Goal: Task Accomplishment & Management: Use online tool/utility

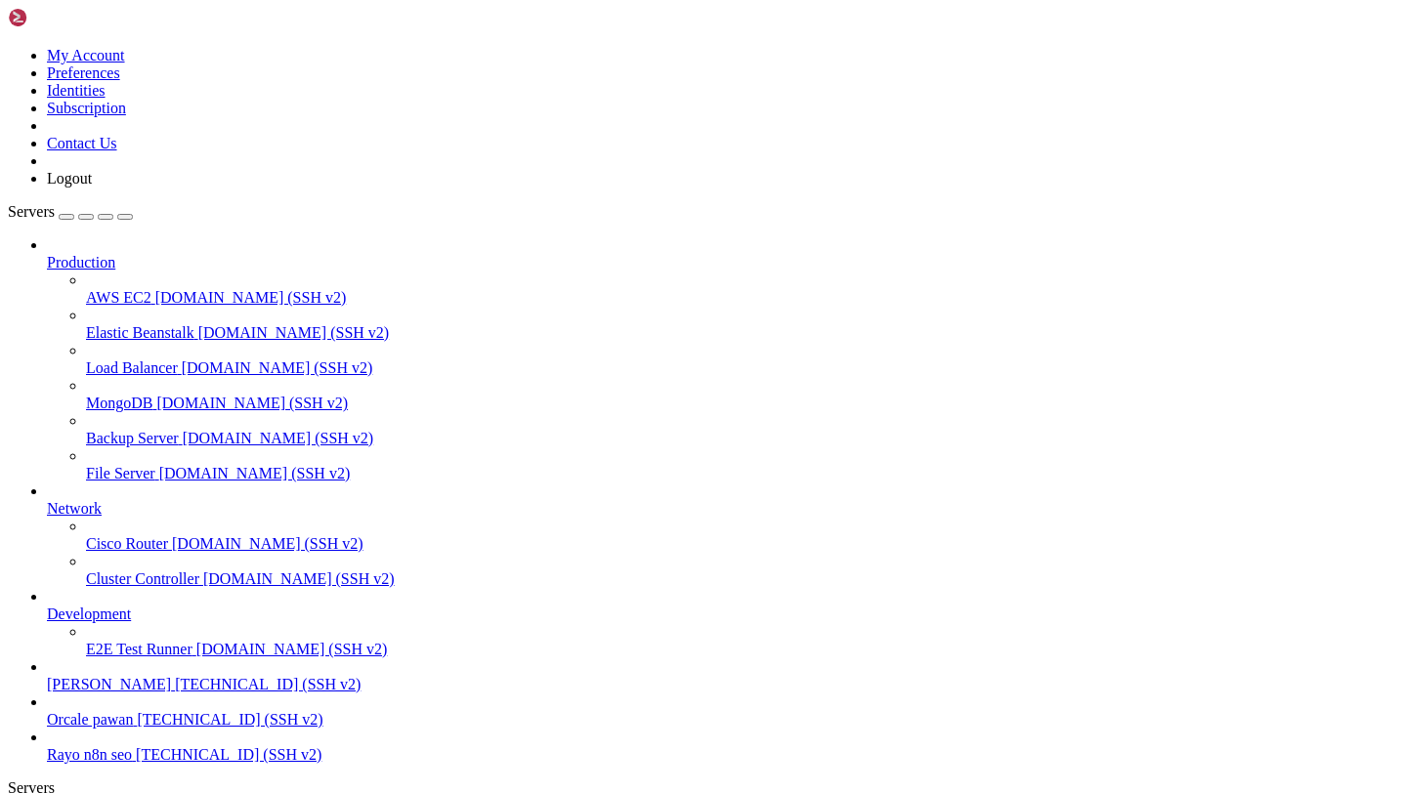
scroll to position [15, 0]
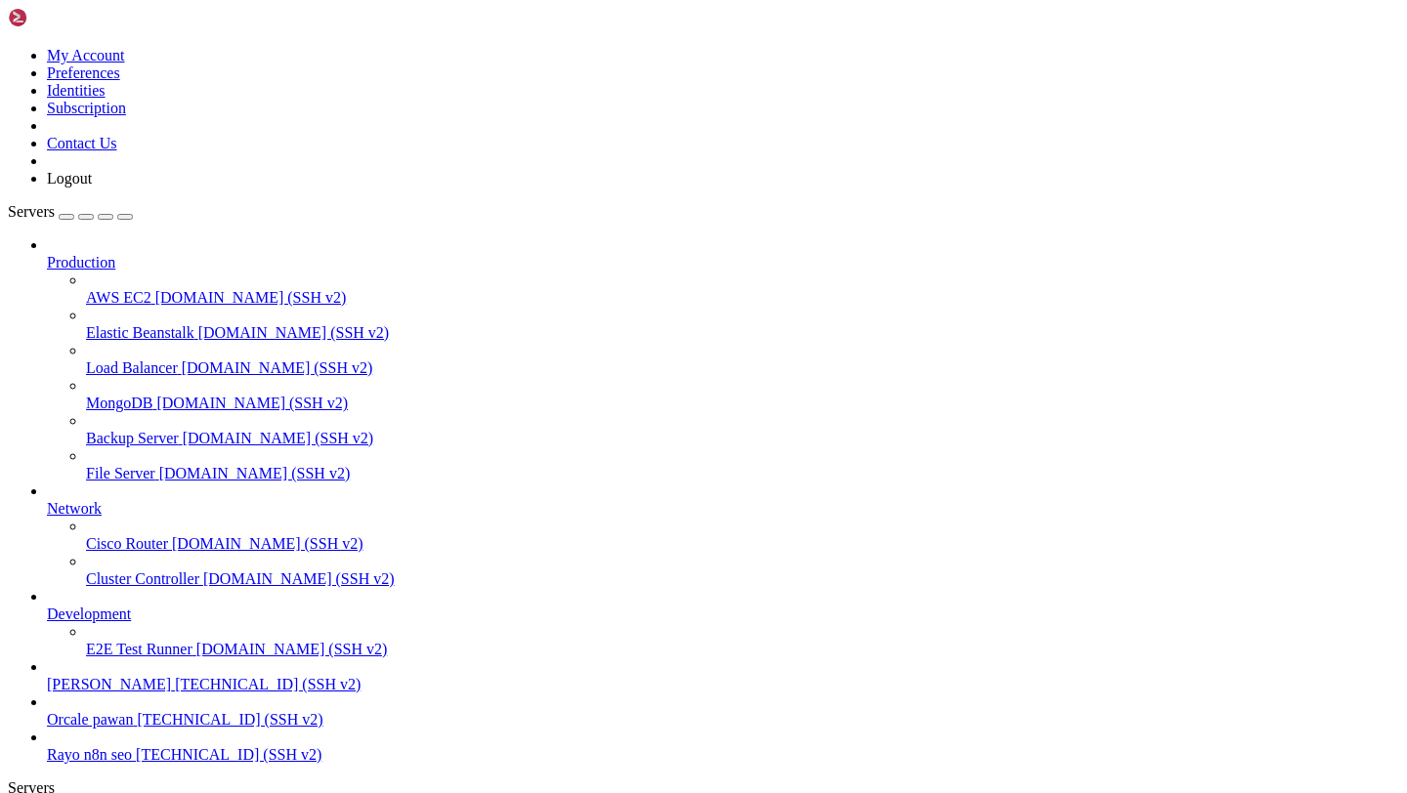
scroll to position [552, 0]
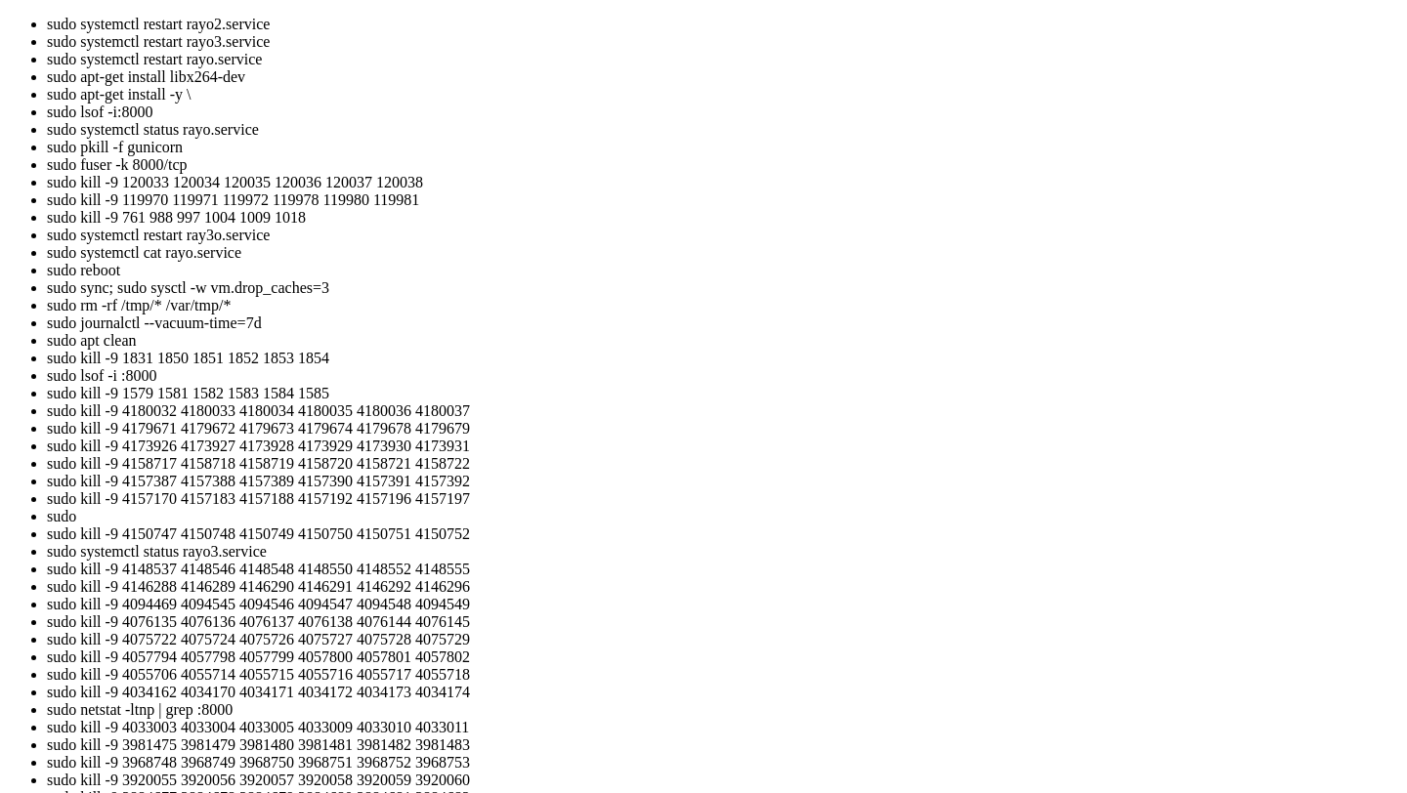
scroll to position [618, 0]
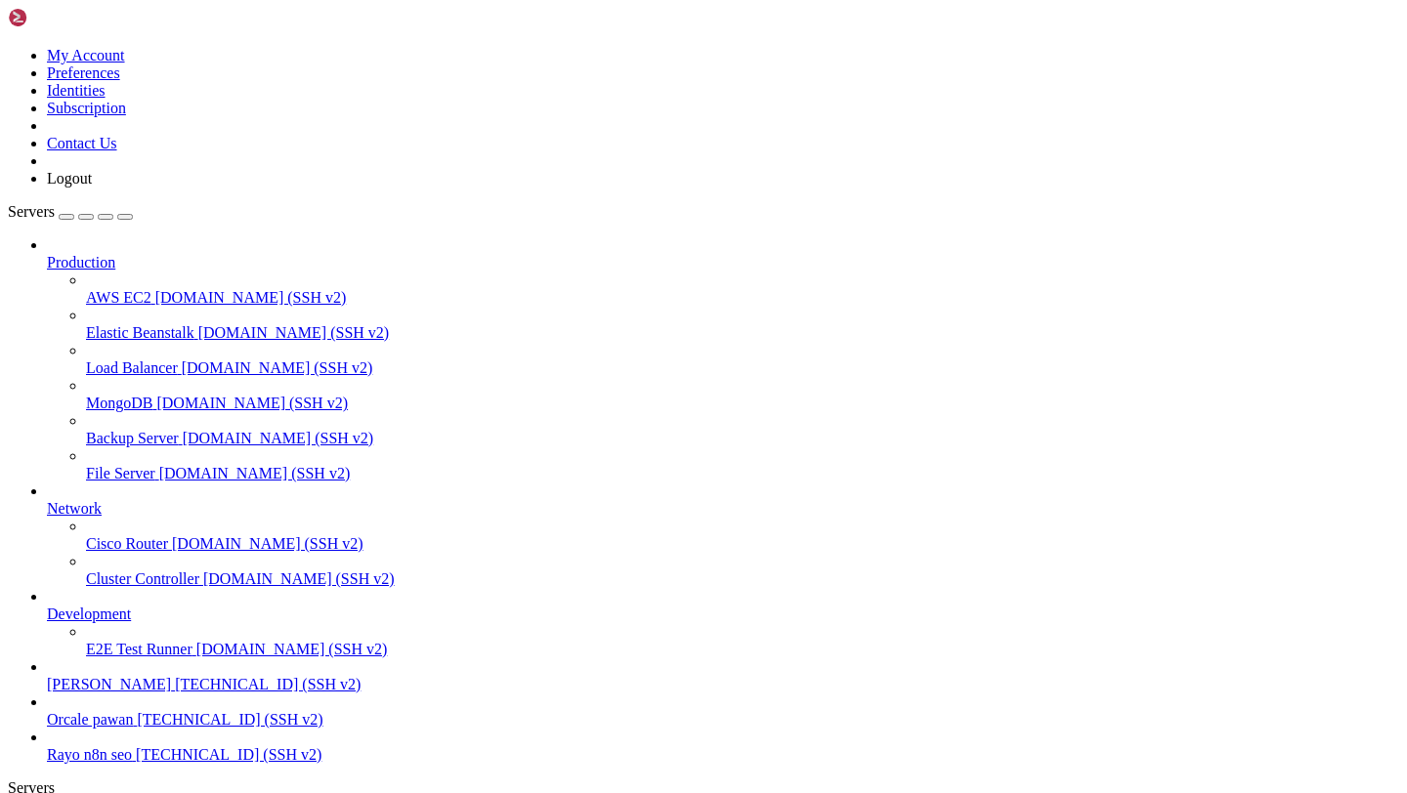
scroll to position [7248, 0]
copy div "COMMAND PID USER FD TYPE DEVICE SIZE/OFF NODE NAME nginx 885 www-data 19u IPv4 …"
drag, startPoint x: 18, startPoint y: 1679, endPoint x: 726, endPoint y: 1790, distance: 717.1
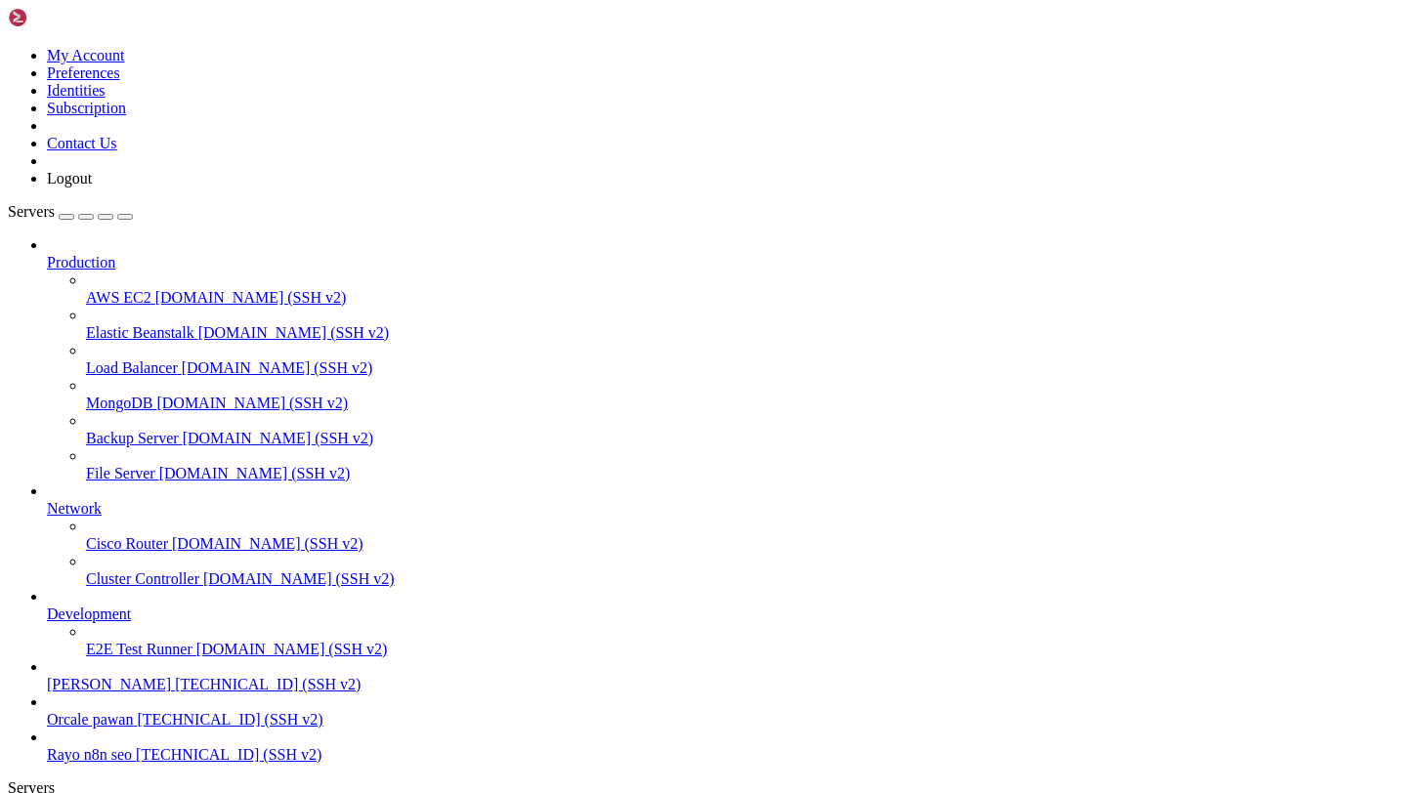
scroll to position [7264, 0]
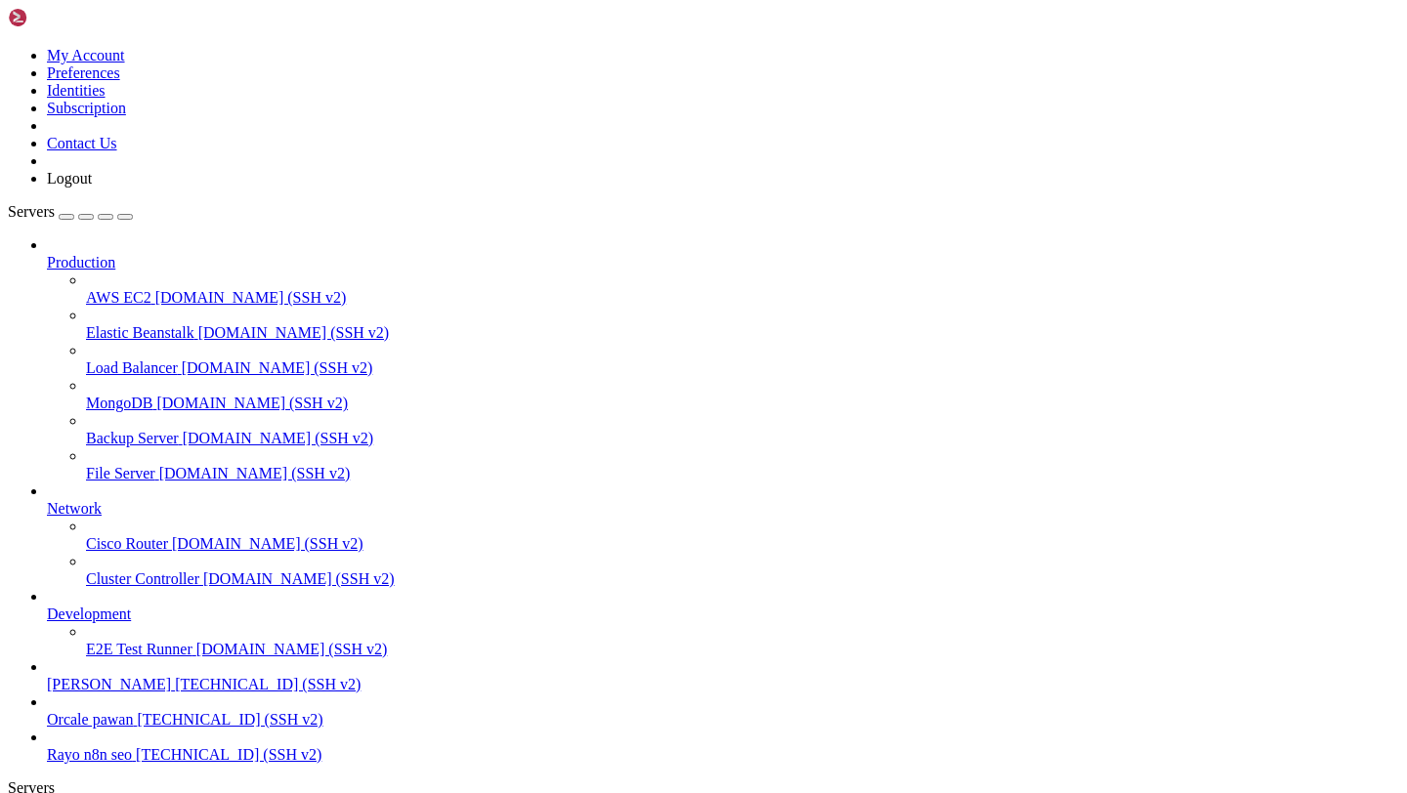
drag, startPoint x: 125, startPoint y: 1467, endPoint x: 83, endPoint y: 1229, distance: 241.1
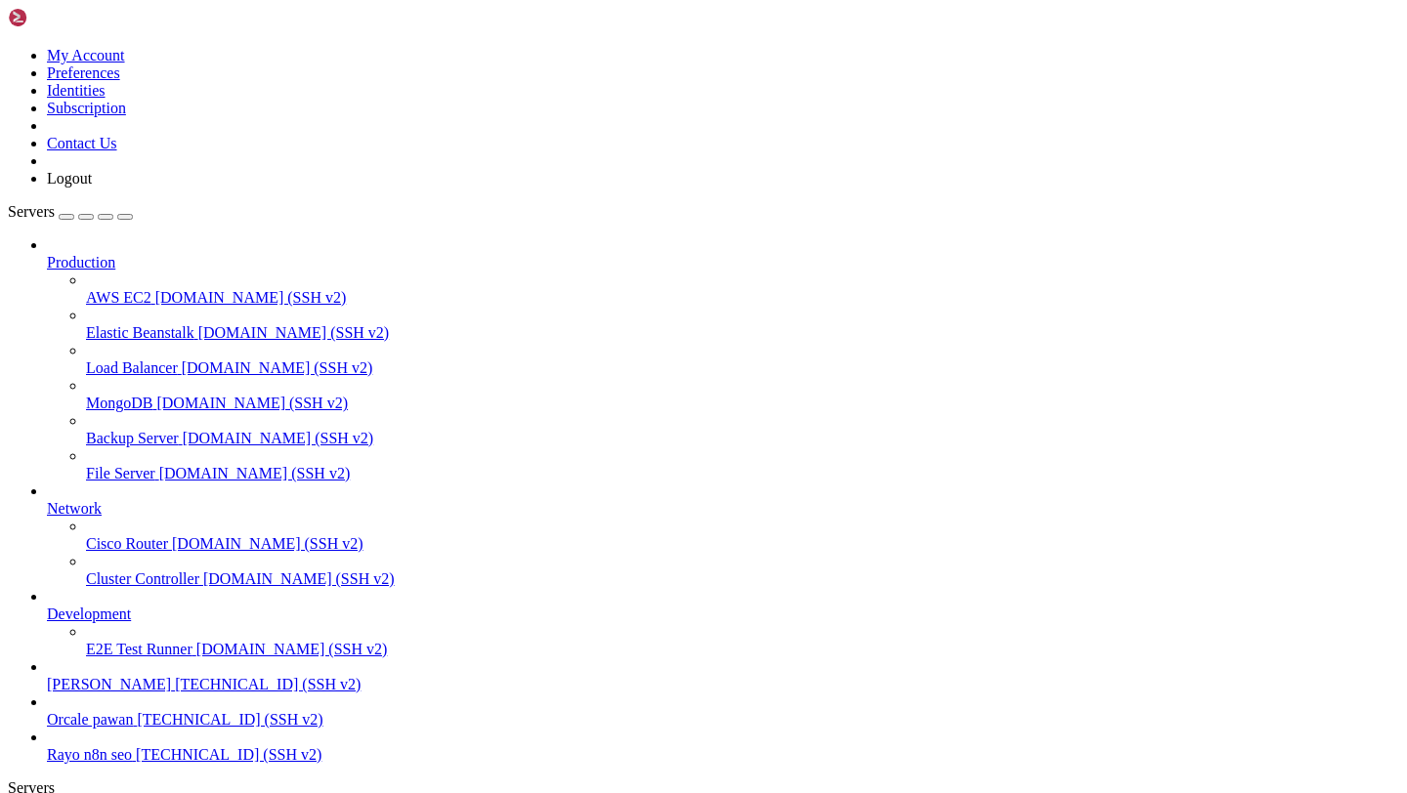
copy div "Traceback (most recent call last): File "/home/ubuntu/venv/lib/python3.12/site-…"
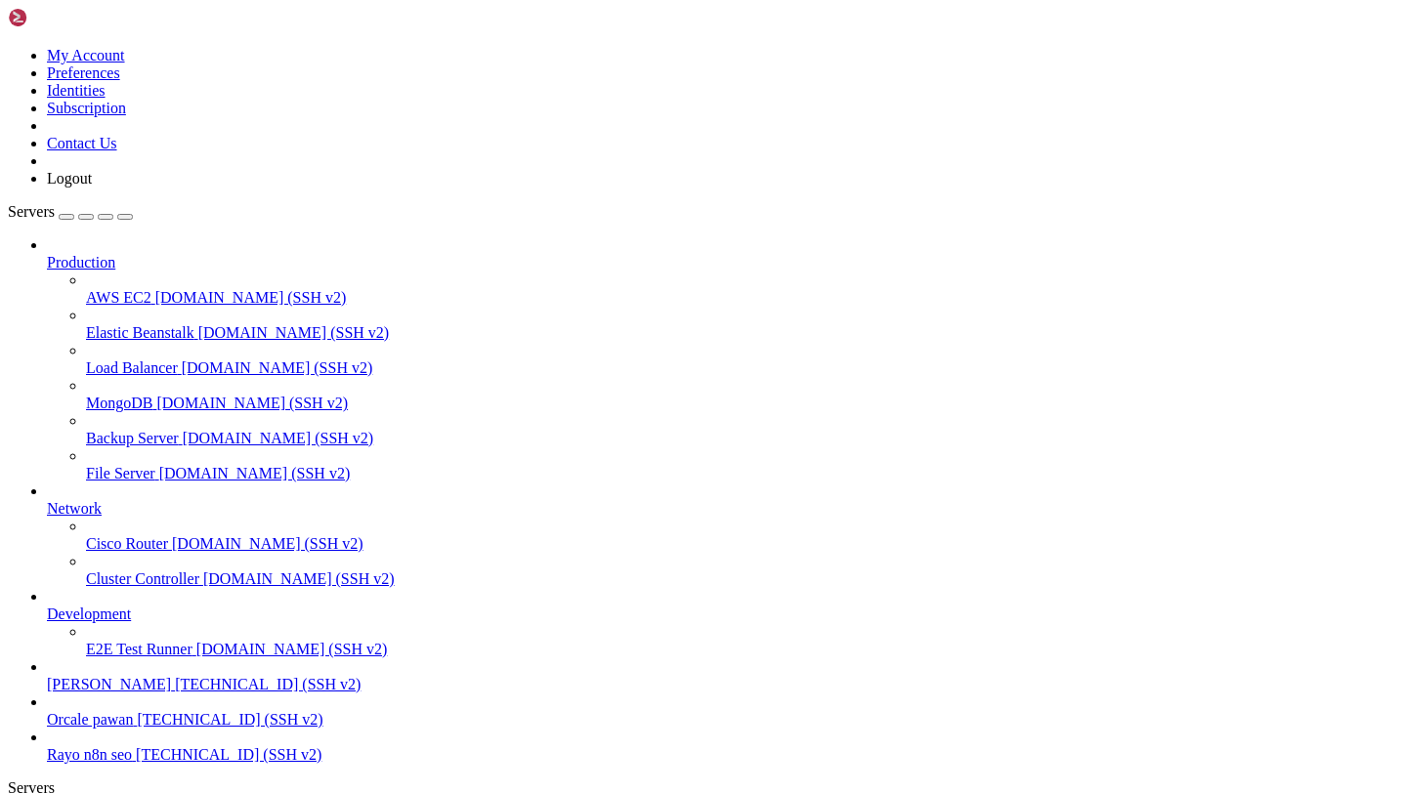
scroll to position [99, 0]
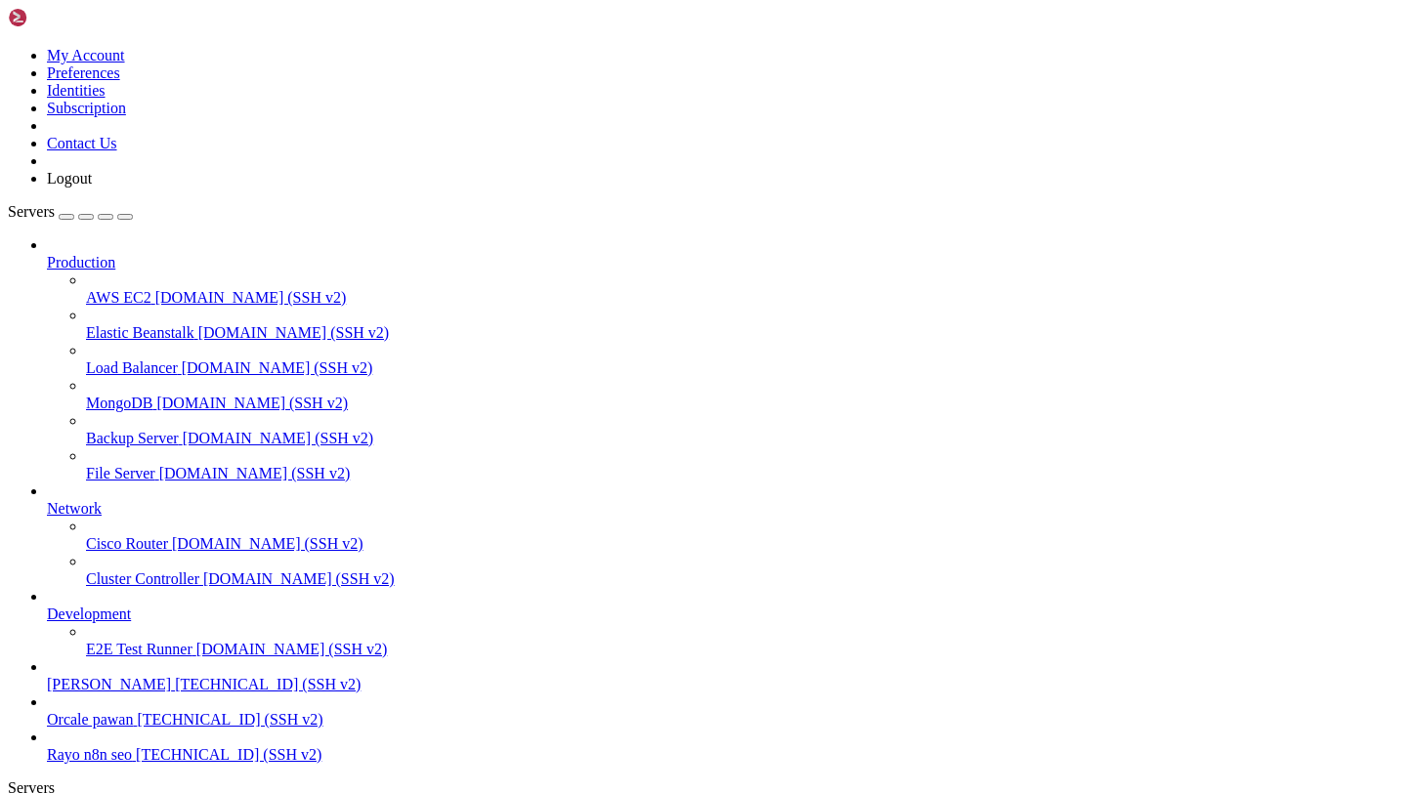
scroll to position [81, 0]
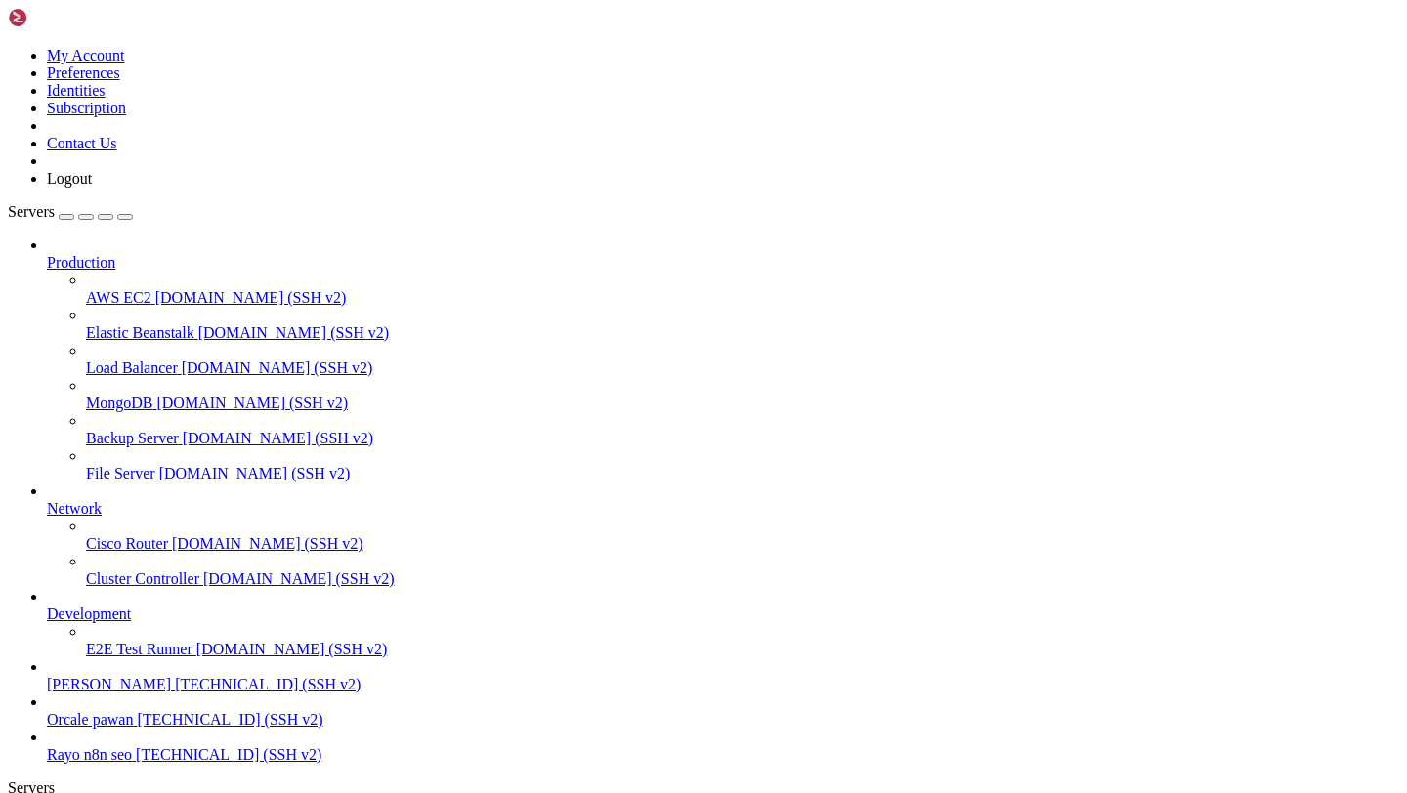
copy div "Active Internet connections (only servers) Proto Recv-Q Send-Q Local Address Fo…"
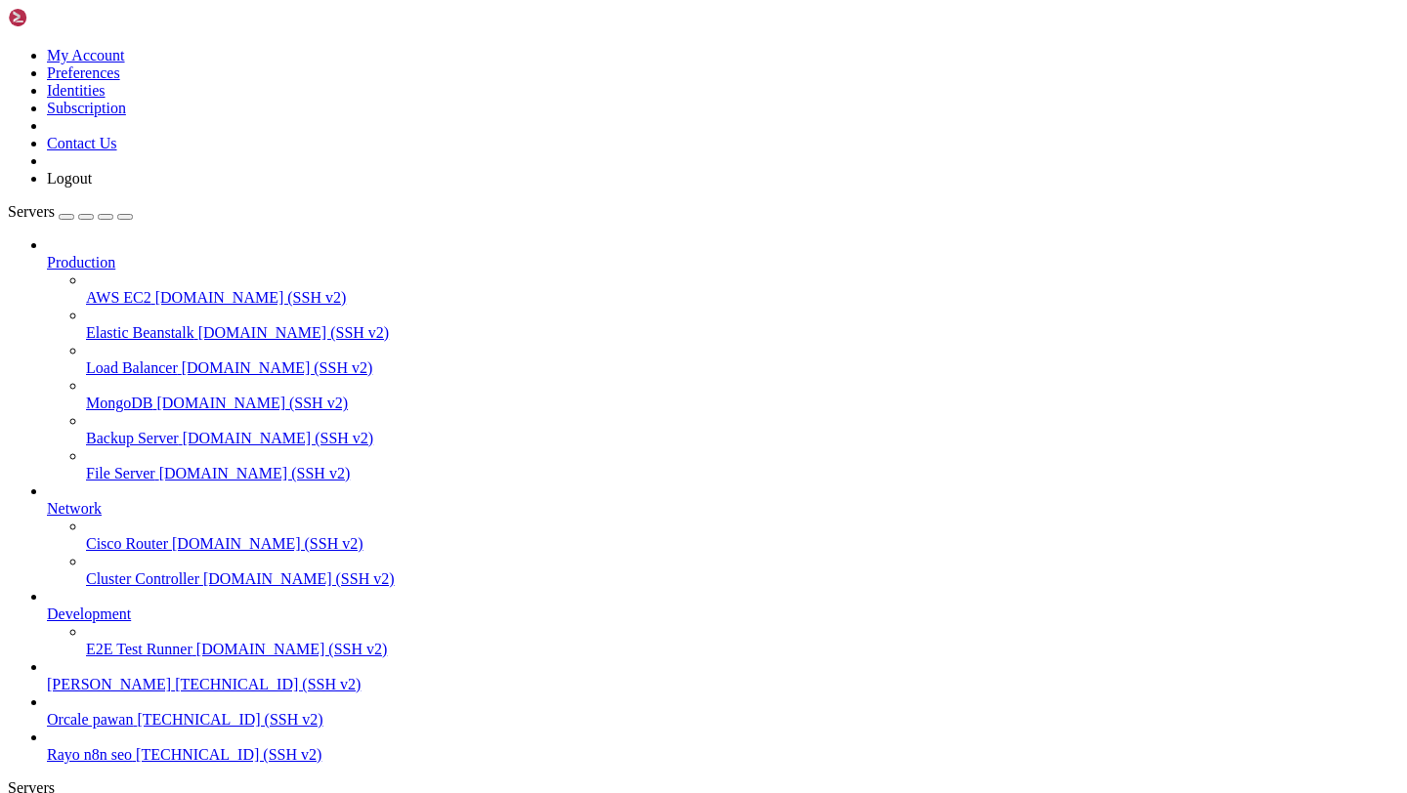
drag, startPoint x: 18, startPoint y: 1517, endPoint x: 839, endPoint y: 1797, distance: 867.9
drag, startPoint x: 16, startPoint y: 1680, endPoint x: 680, endPoint y: 1789, distance: 673.4
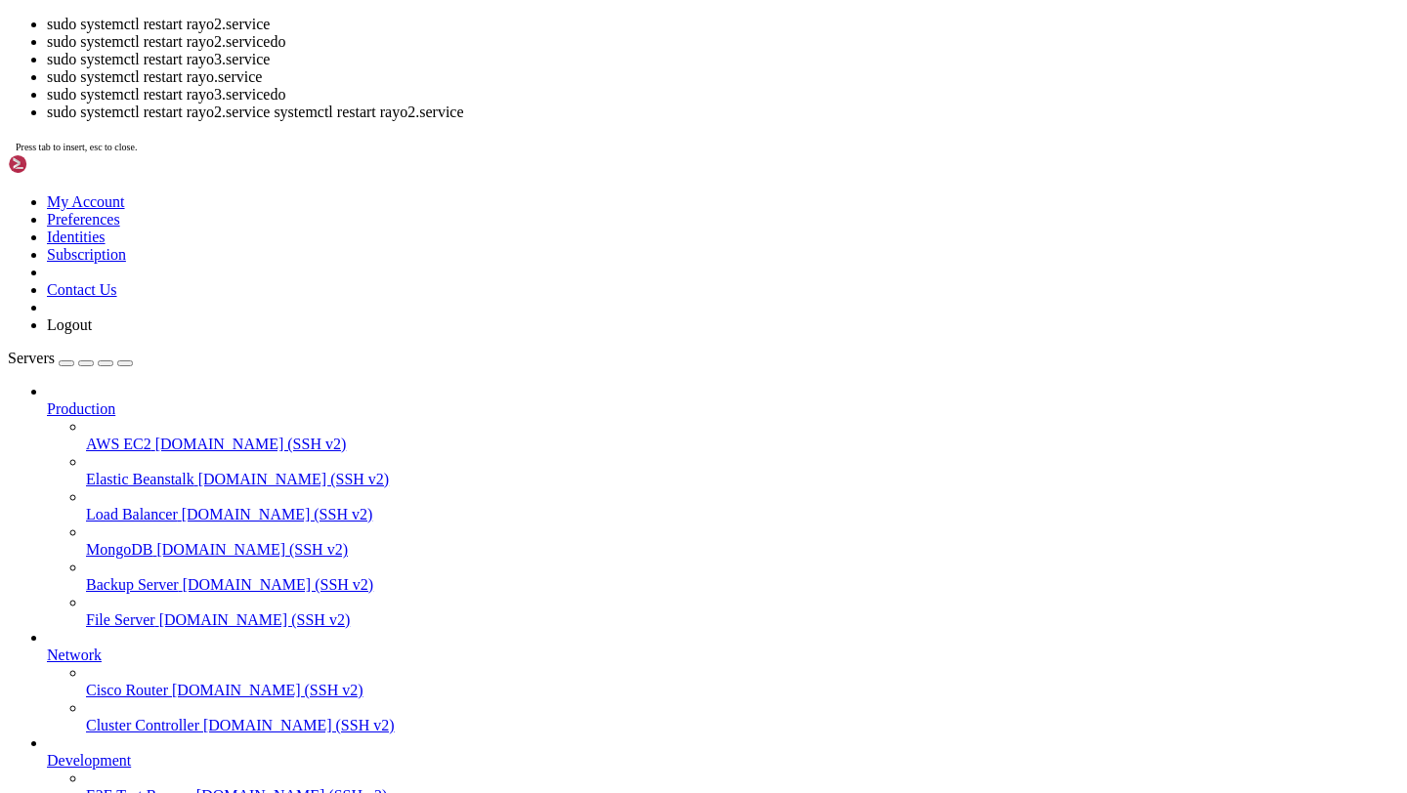
scroll to position [408085, 0]
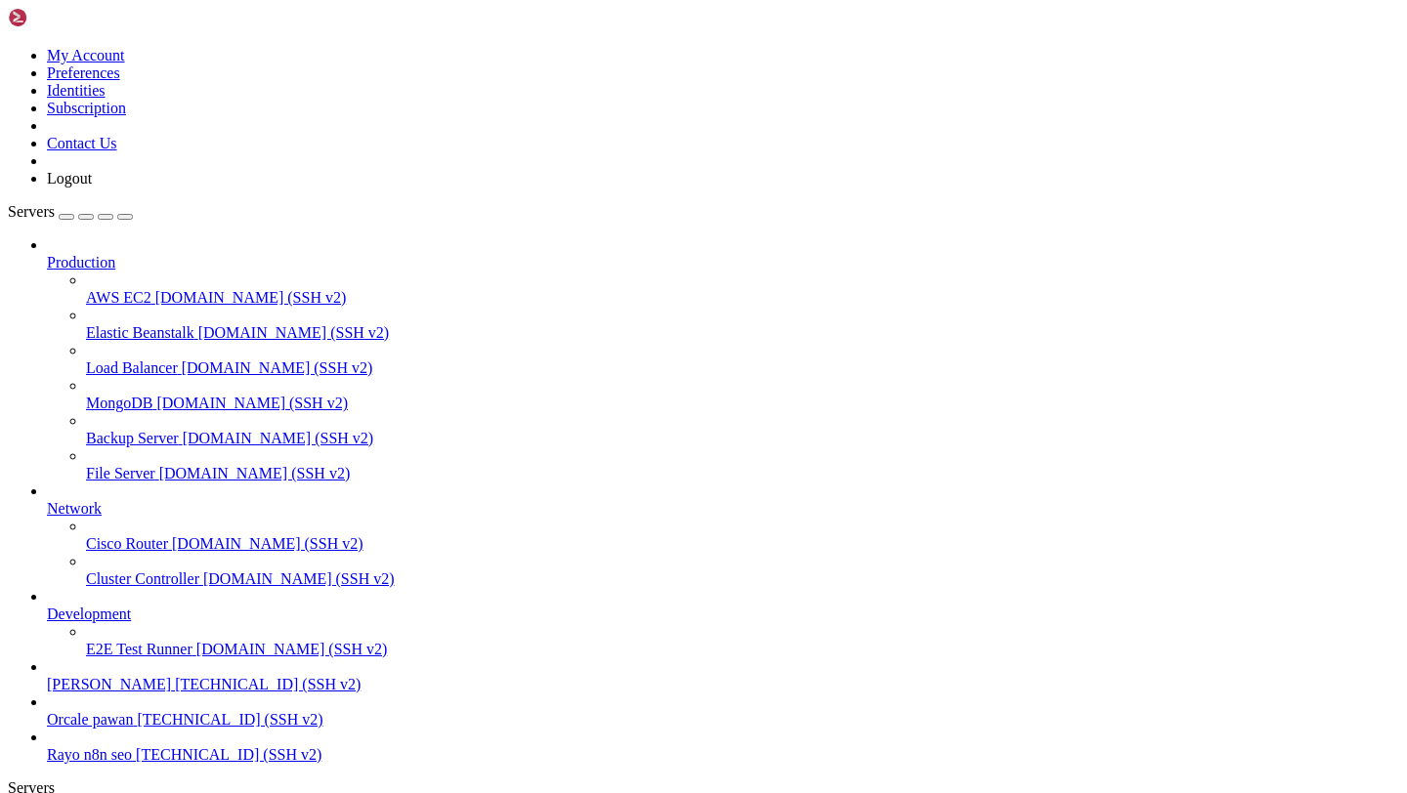
scroll to position [407598, 0]
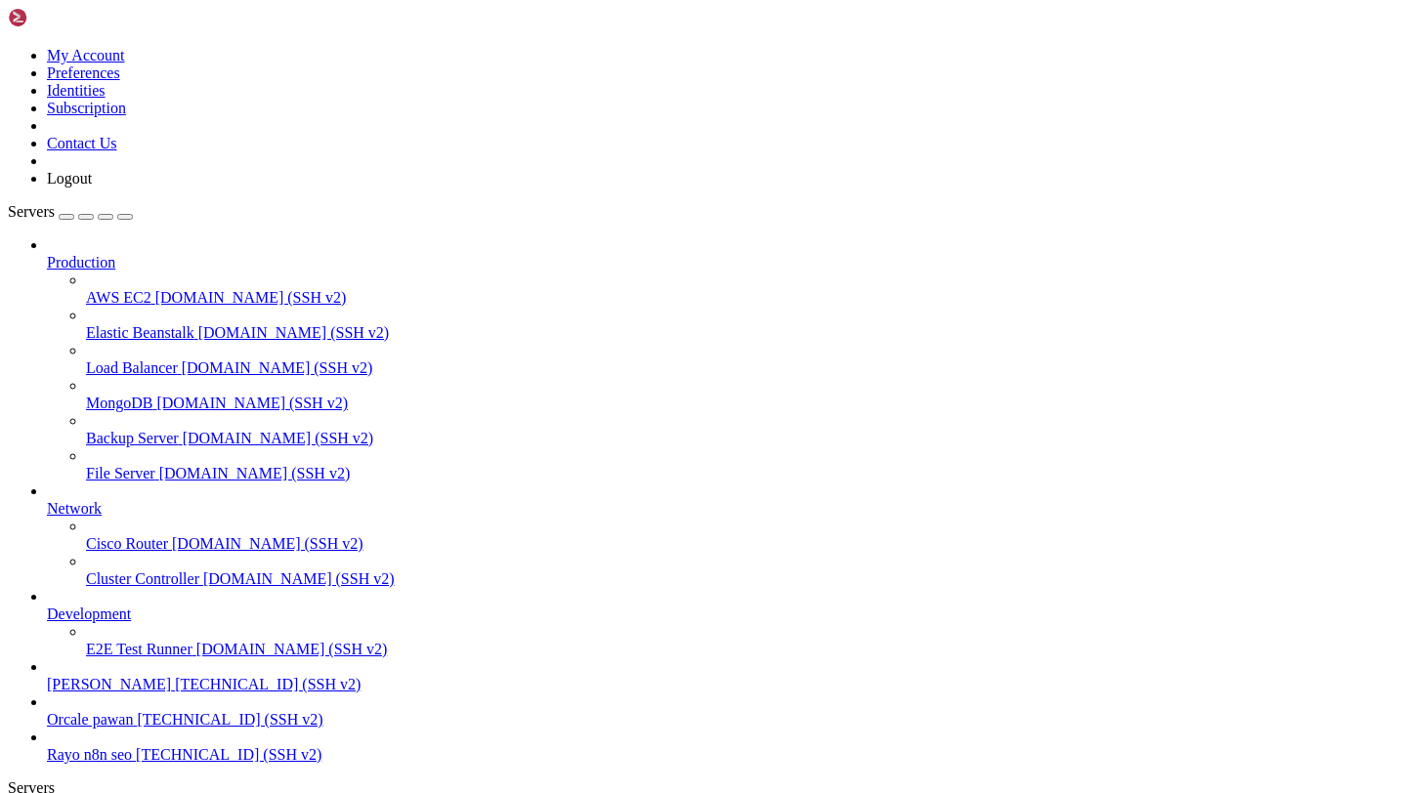
drag, startPoint x: 33, startPoint y: 1645, endPoint x: 661, endPoint y: 1792, distance: 644.2
drag, startPoint x: 25, startPoint y: 1519, endPoint x: 110, endPoint y: 1717, distance: 214.9
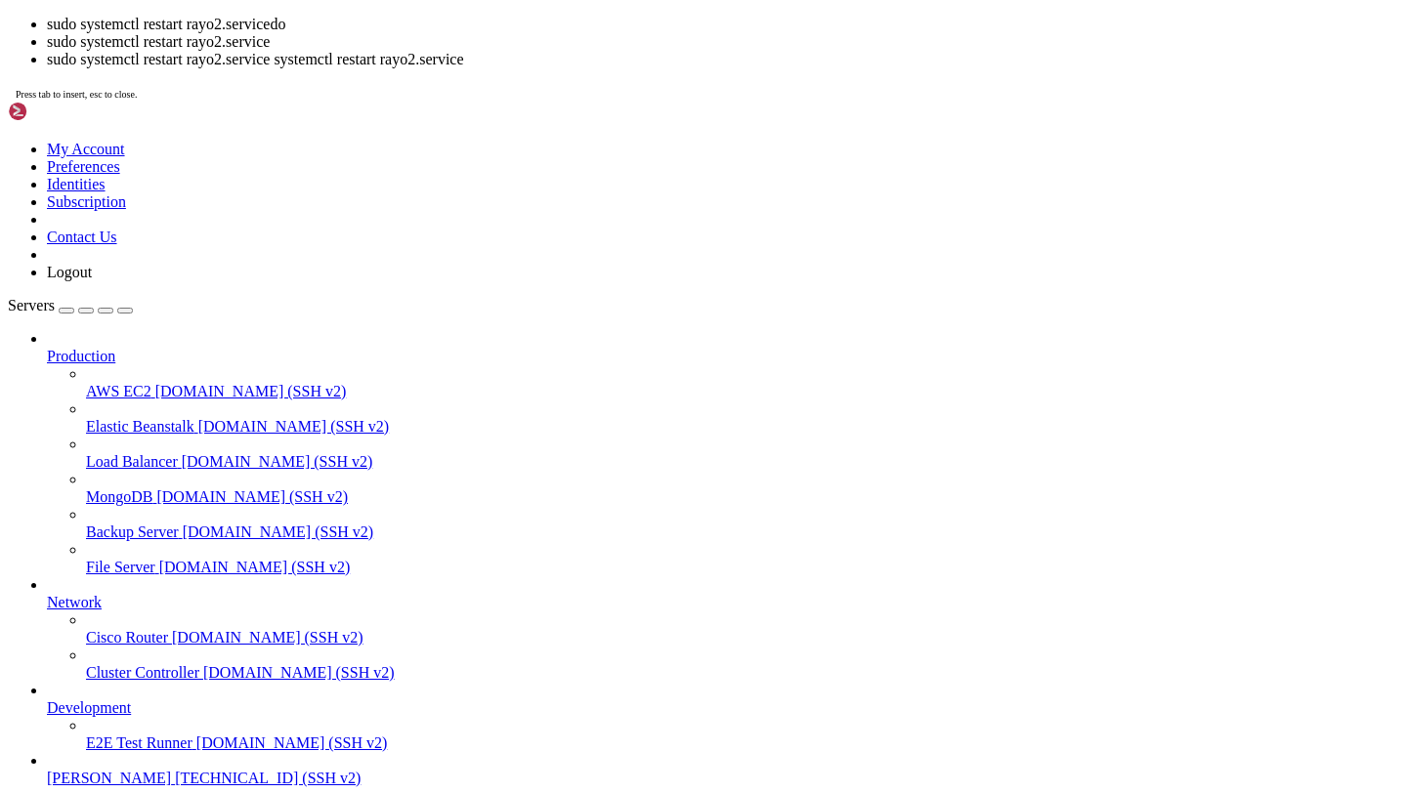
scroll to position [450630, 0]
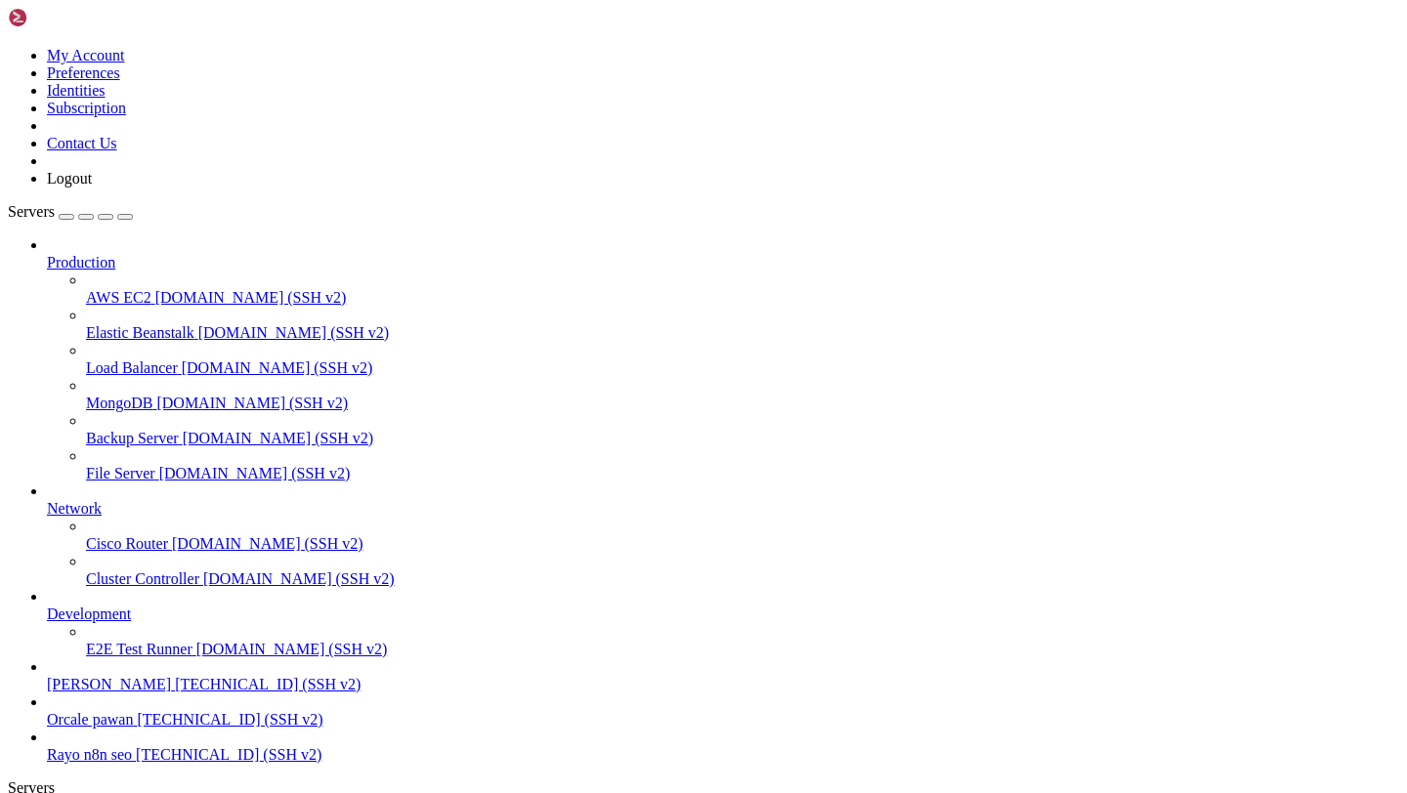
scroll to position [451101, 0]
